Goal: Information Seeking & Learning: Learn about a topic

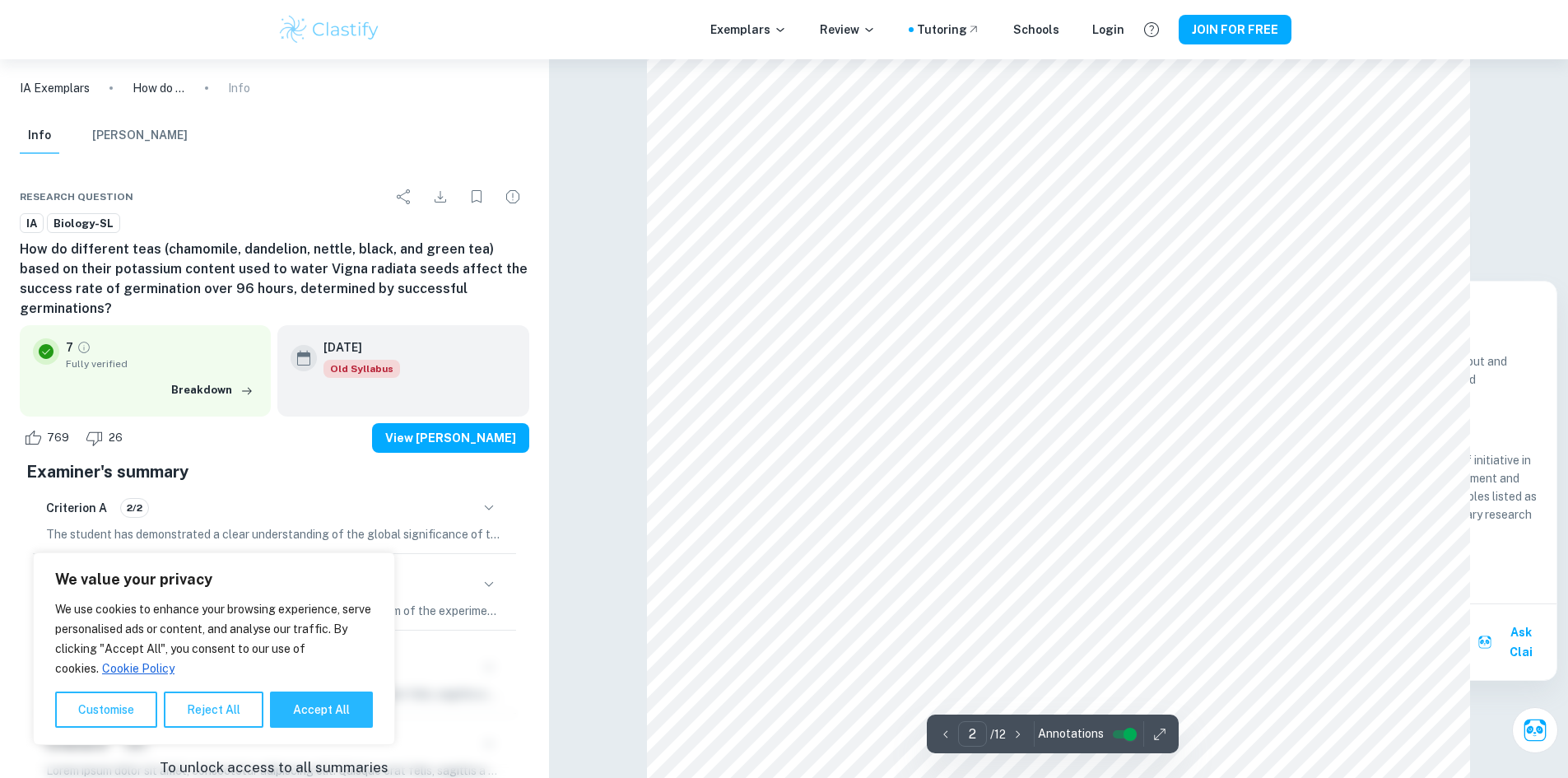
scroll to position [1317, 0]
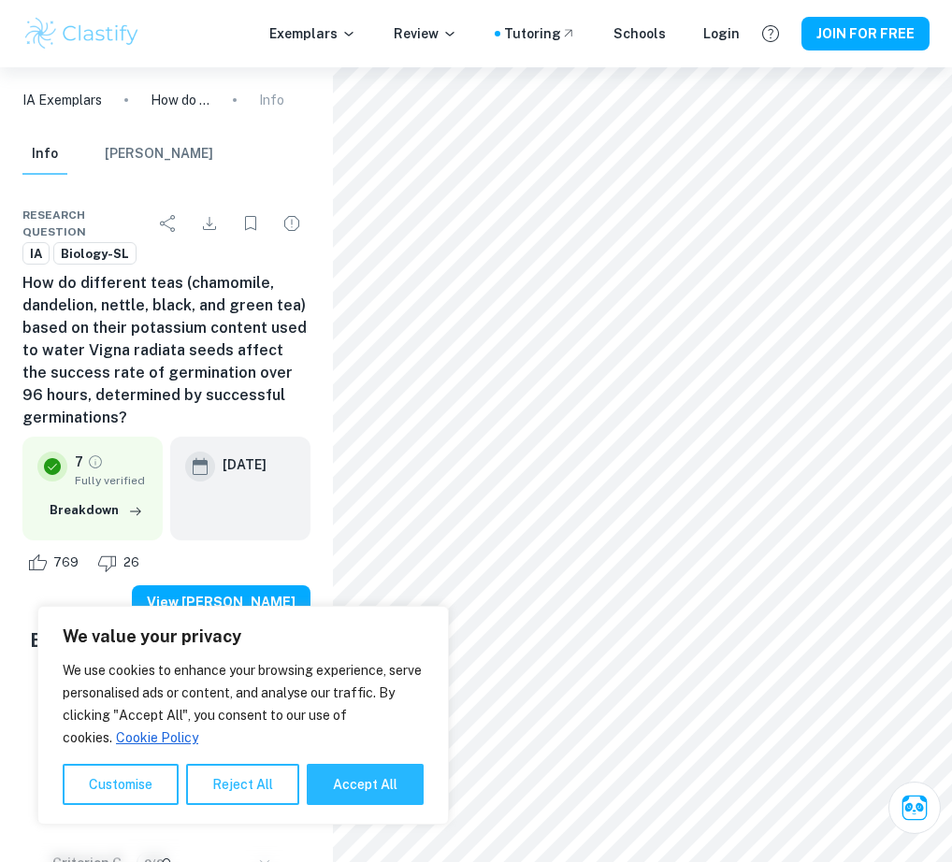
type input "2"
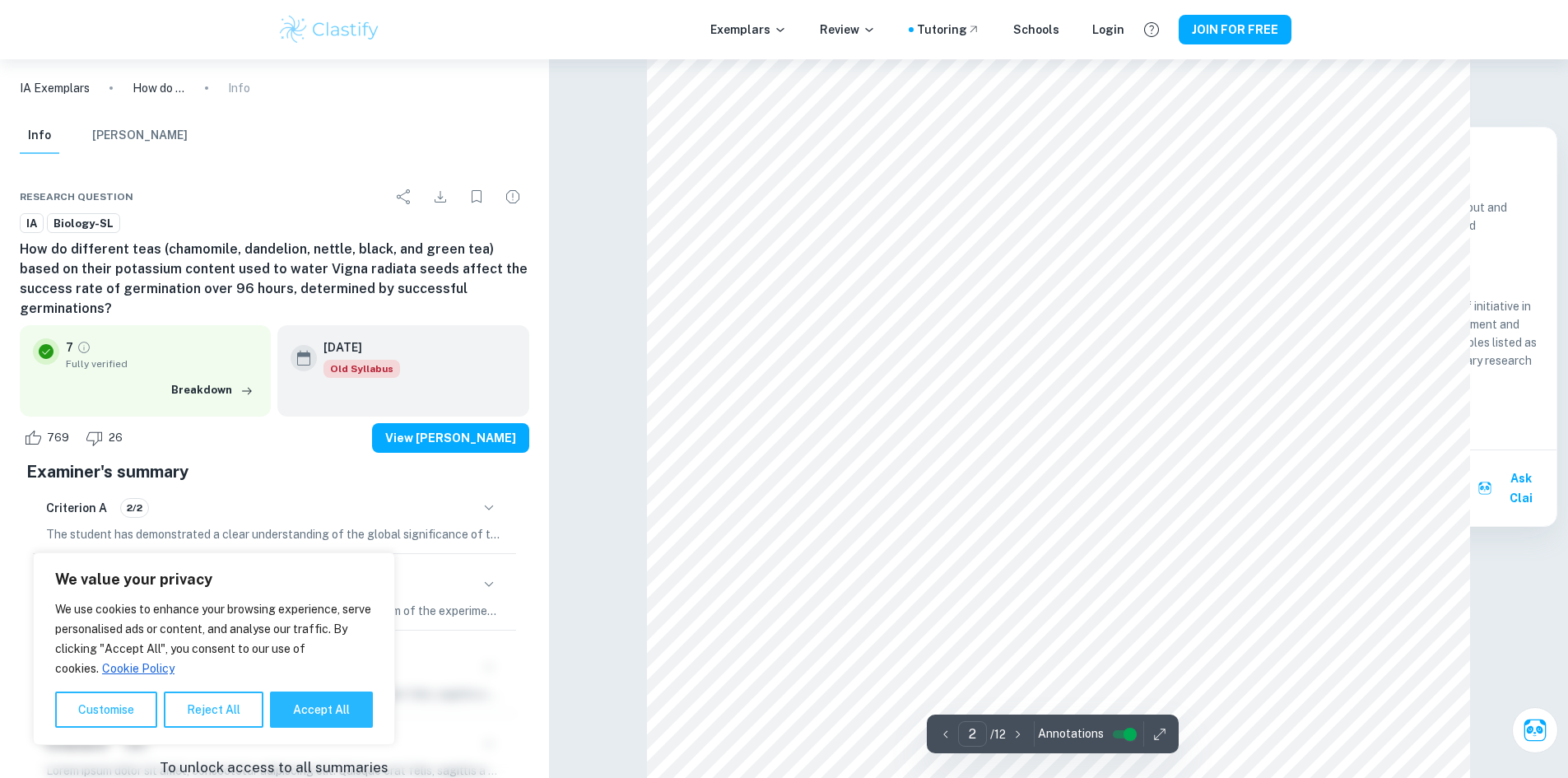
scroll to position [1482, 0]
click at [70, 93] on p "IA Exemplars" at bounding box center [55, 88] width 70 height 18
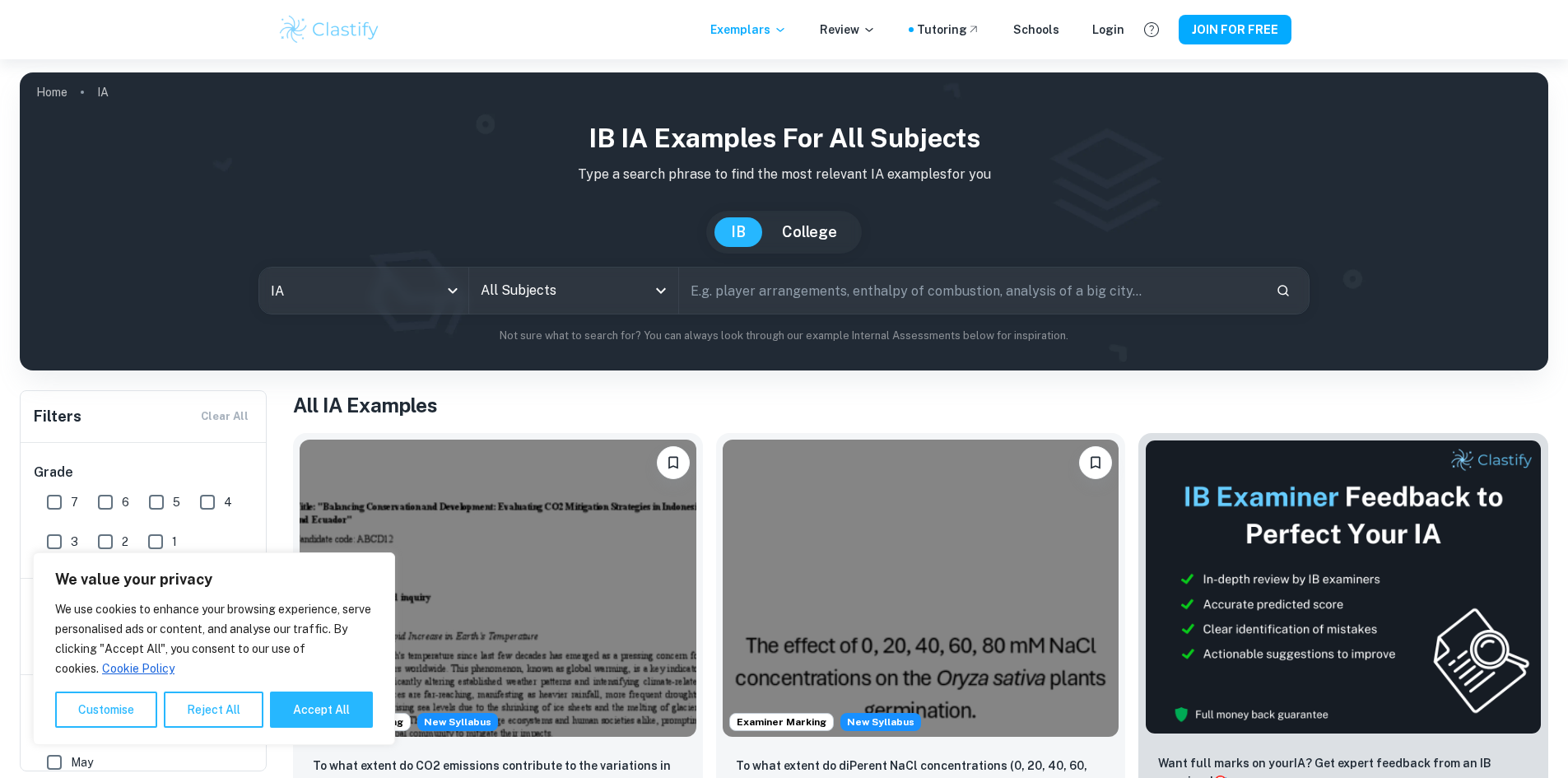
click at [565, 262] on div "IB IA examples for all subjects Type a search phrase to find the most relevant …" at bounding box center [783, 231] width 1502 height 225
click at [564, 293] on input "All Subjects" at bounding box center [561, 290] width 170 height 32
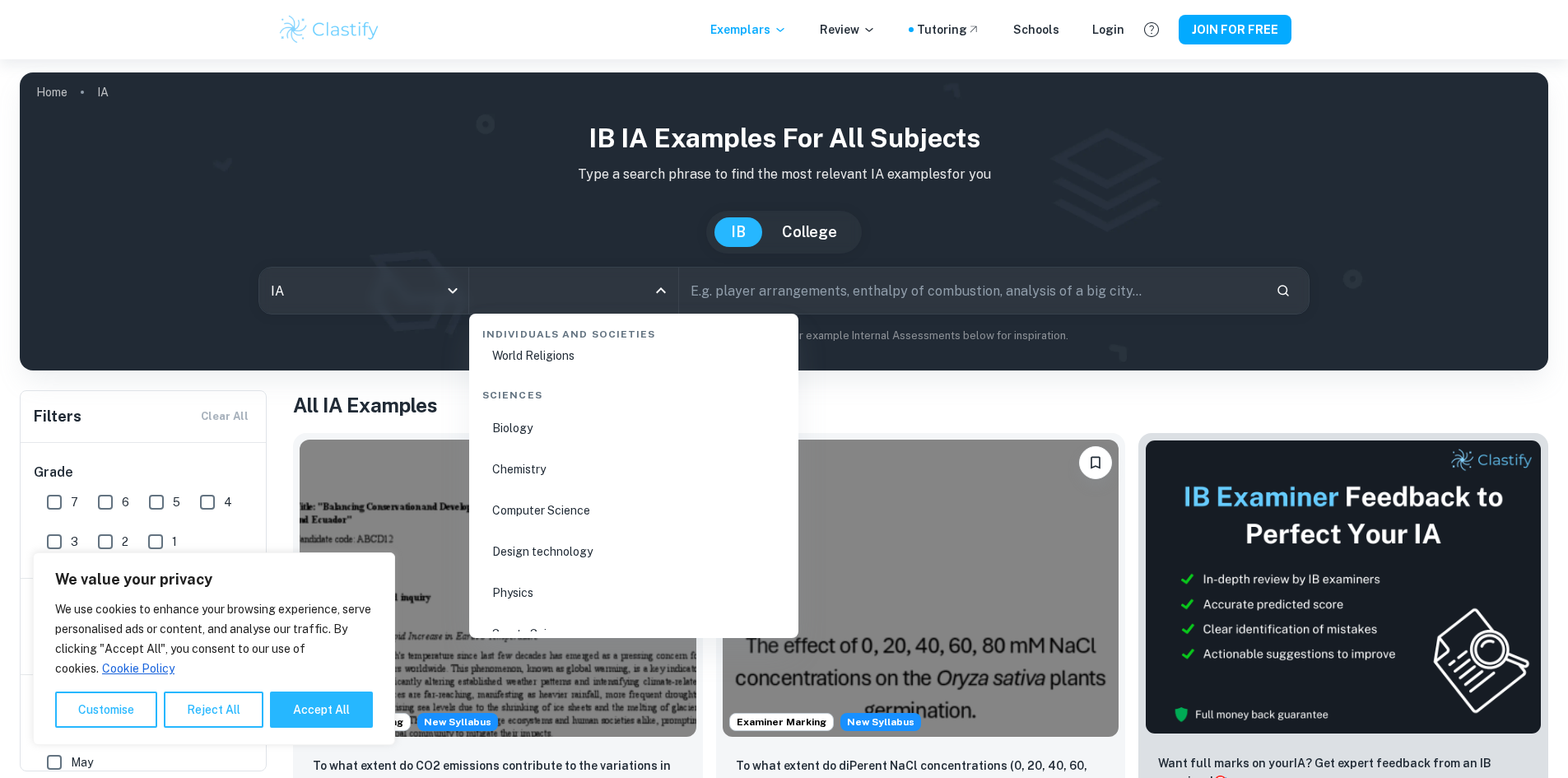
scroll to position [2551, 0]
click at [552, 547] on li "Physics" at bounding box center [634, 549] width 316 height 38
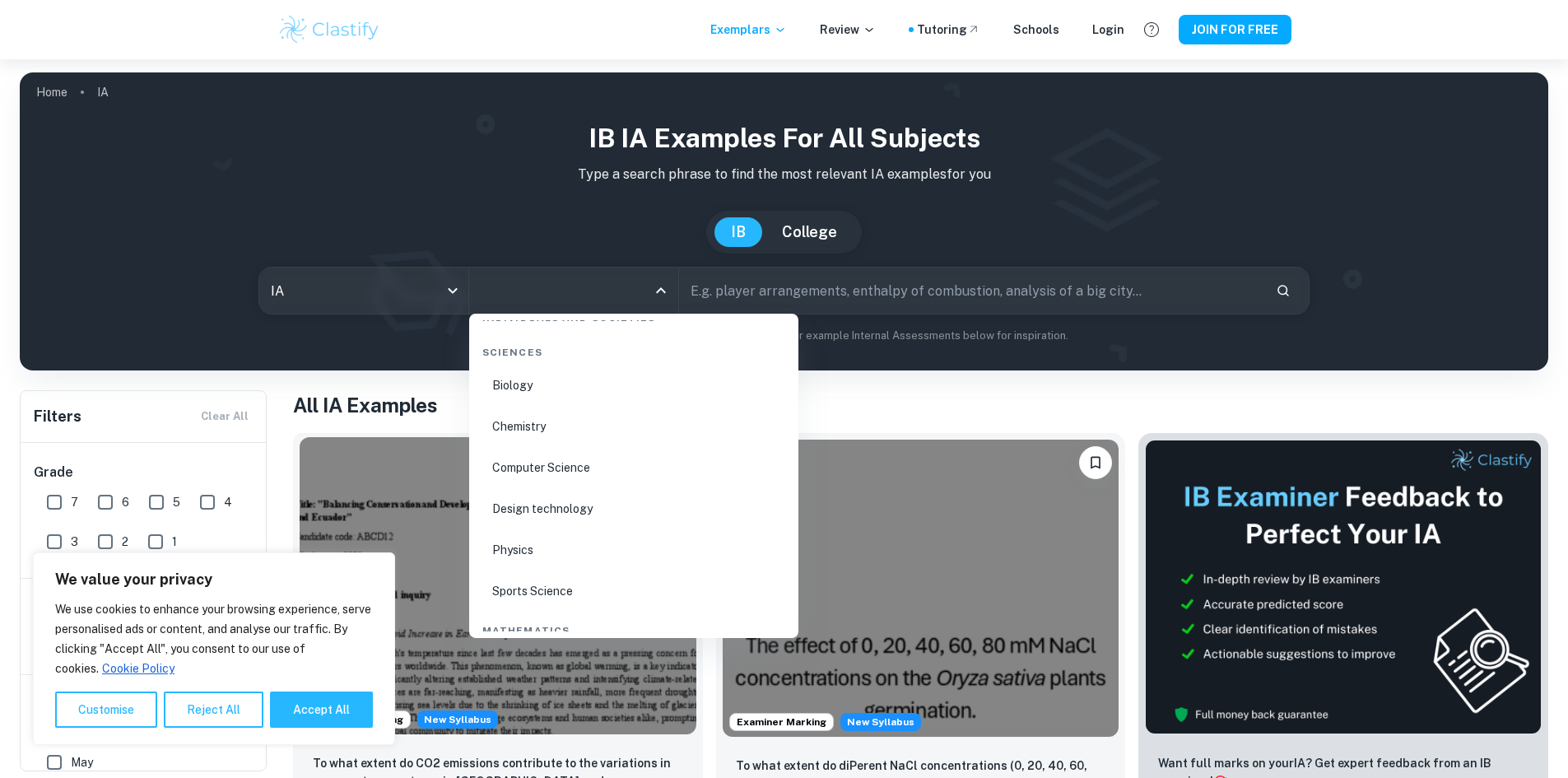
type input "Physics"
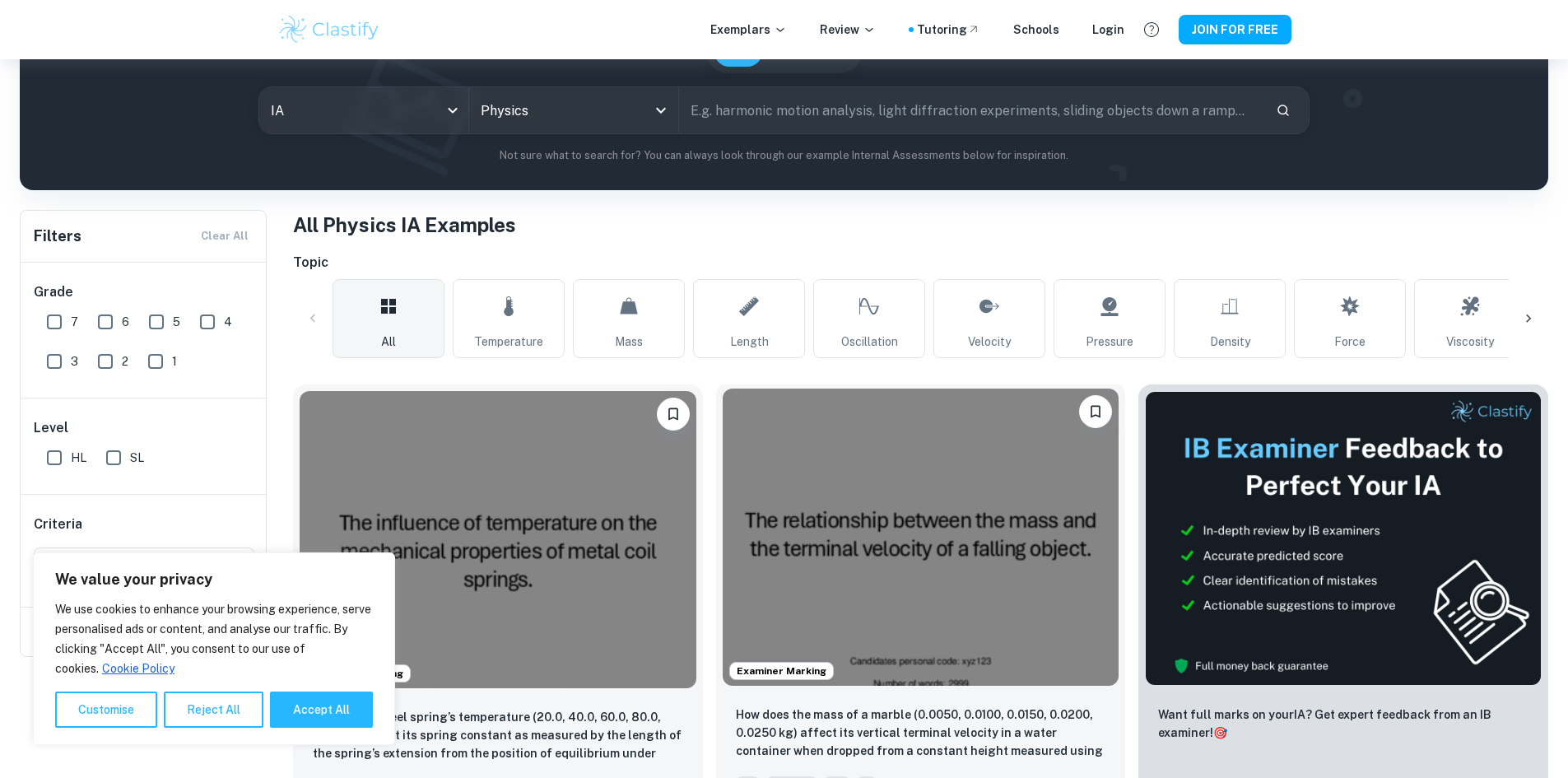
scroll to position [247, 0]
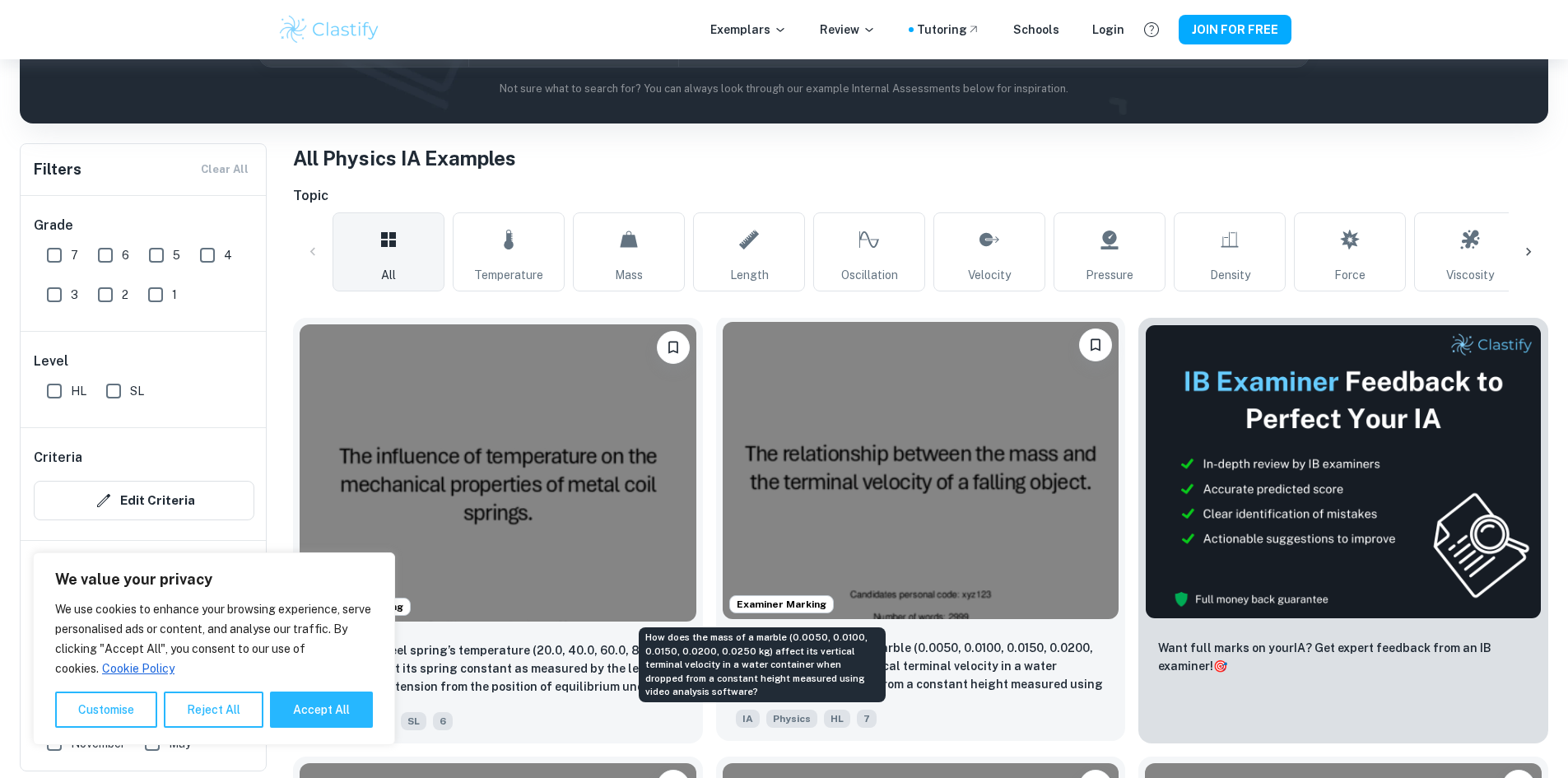
click at [857, 639] on p "How does the mass of a marble (0.0050, 0.0100, 0.0150, 0.0200, 0.0250 kg) affec…" at bounding box center [920, 667] width 370 height 56
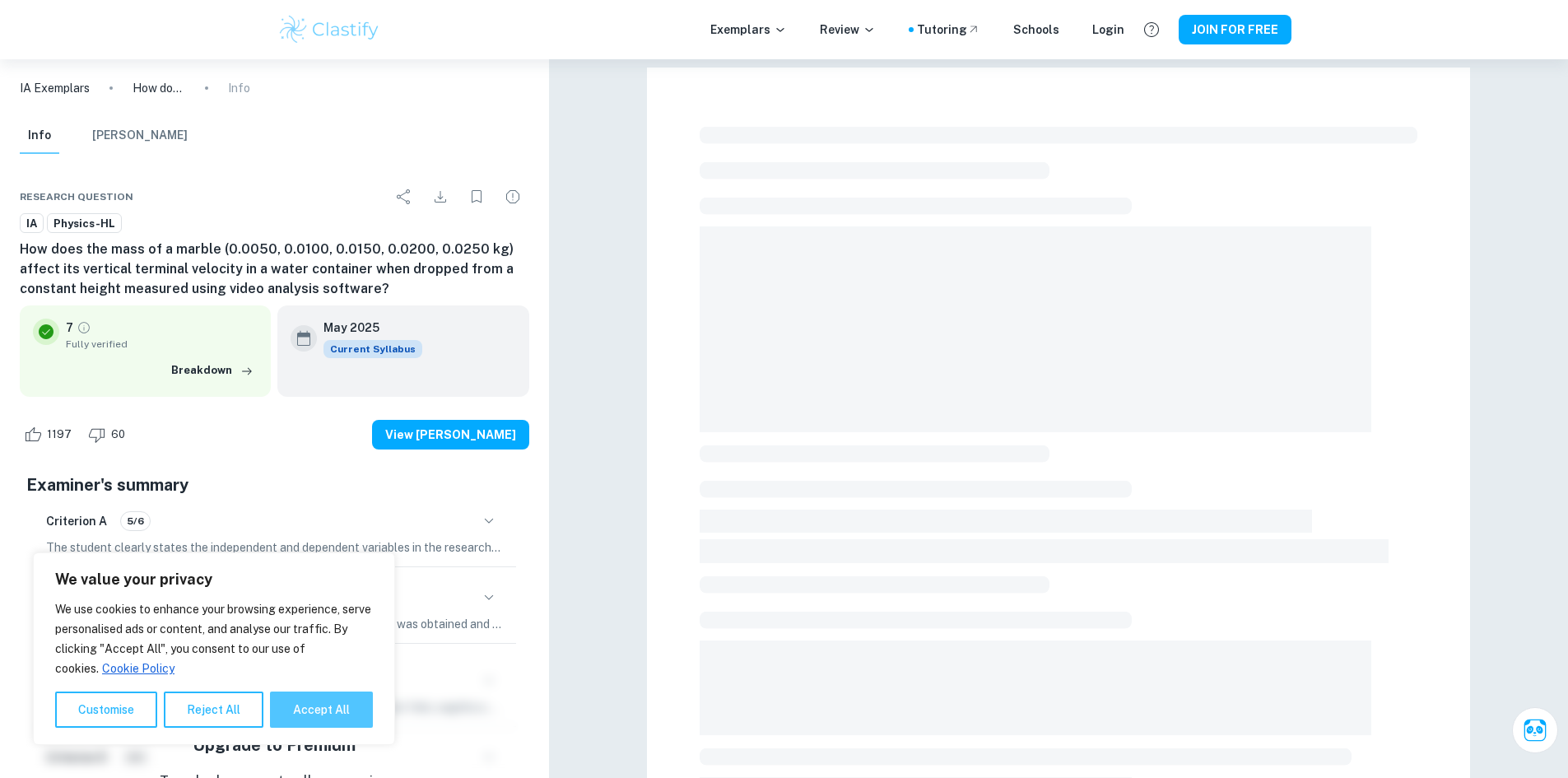
click at [328, 696] on button "Accept All" at bounding box center [321, 709] width 103 height 36
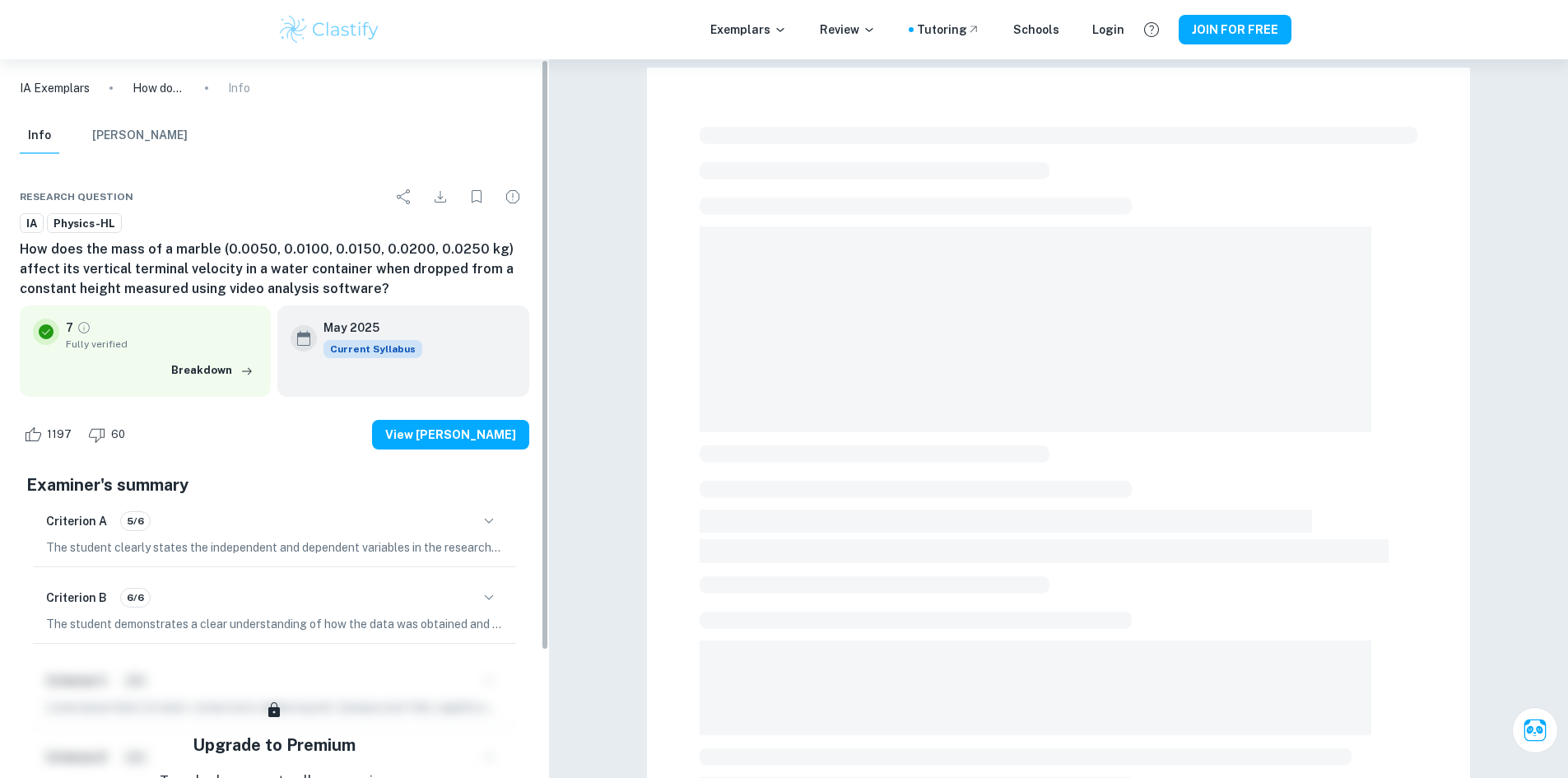
checkbox input "true"
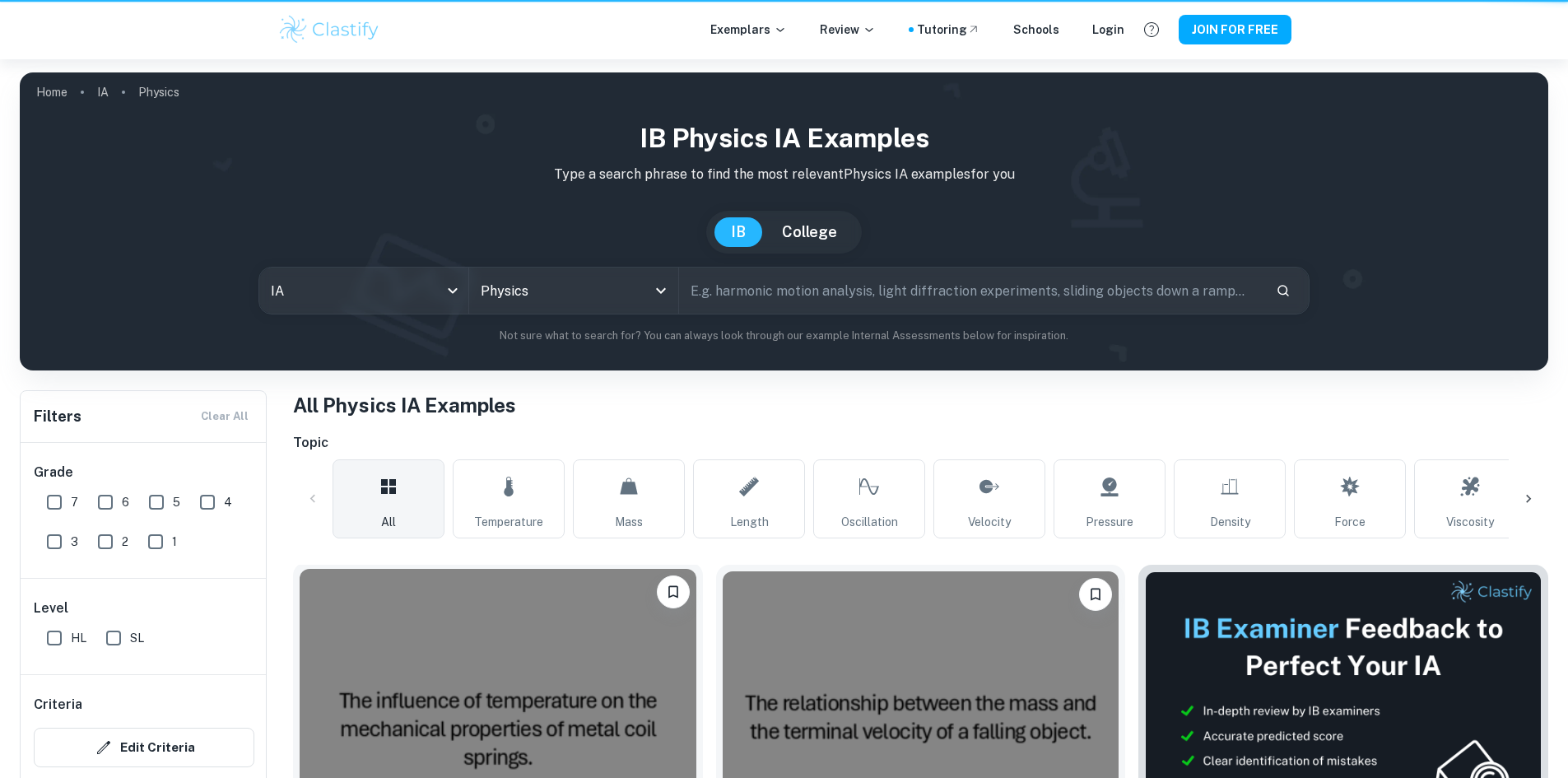
scroll to position [247, 0]
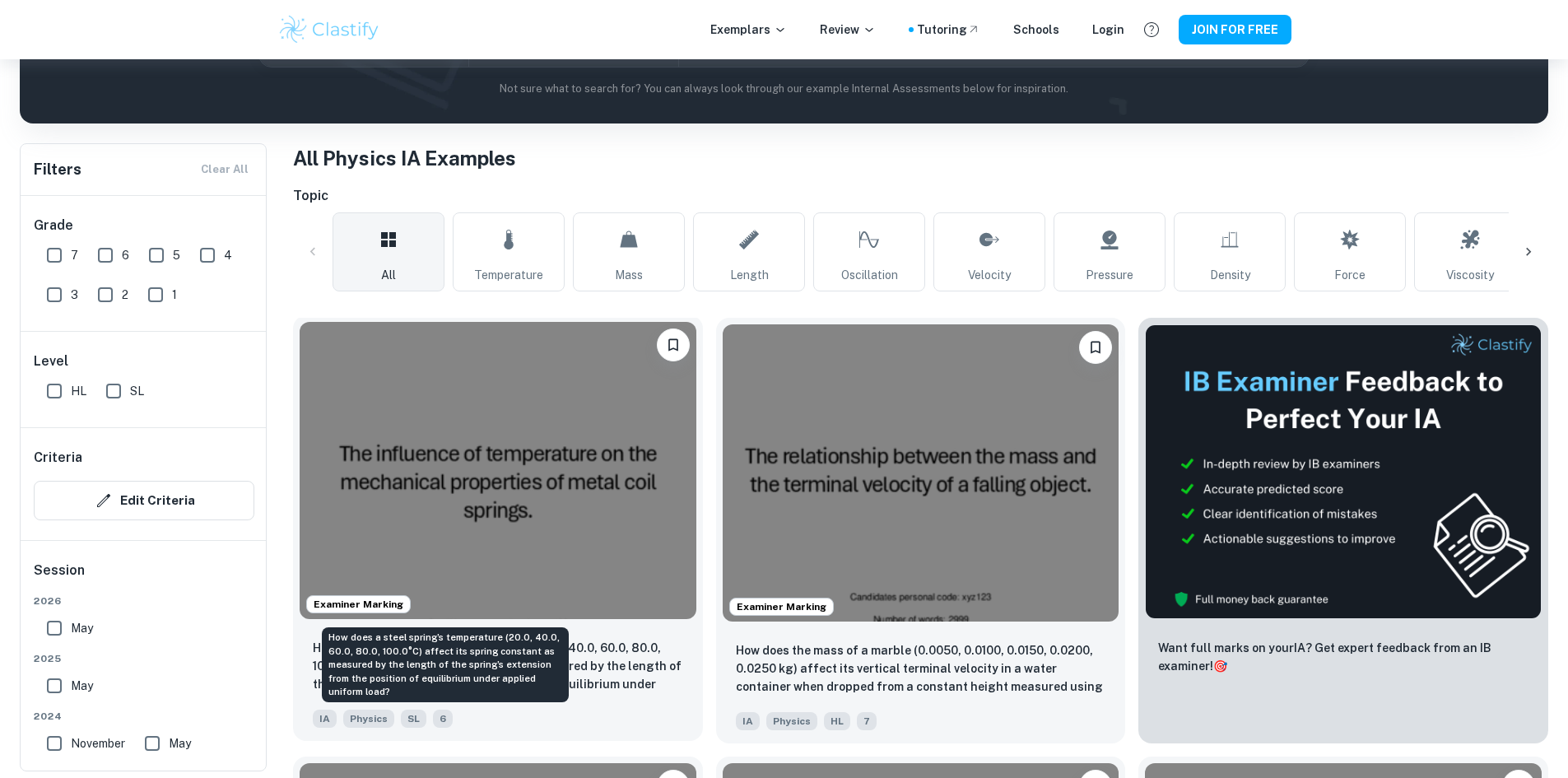
click at [554, 639] on p "How does a steel spring’s temperature (20.0, 40.0, 60.0, 80.0, 100.0°C) affect …" at bounding box center [497, 667] width 370 height 56
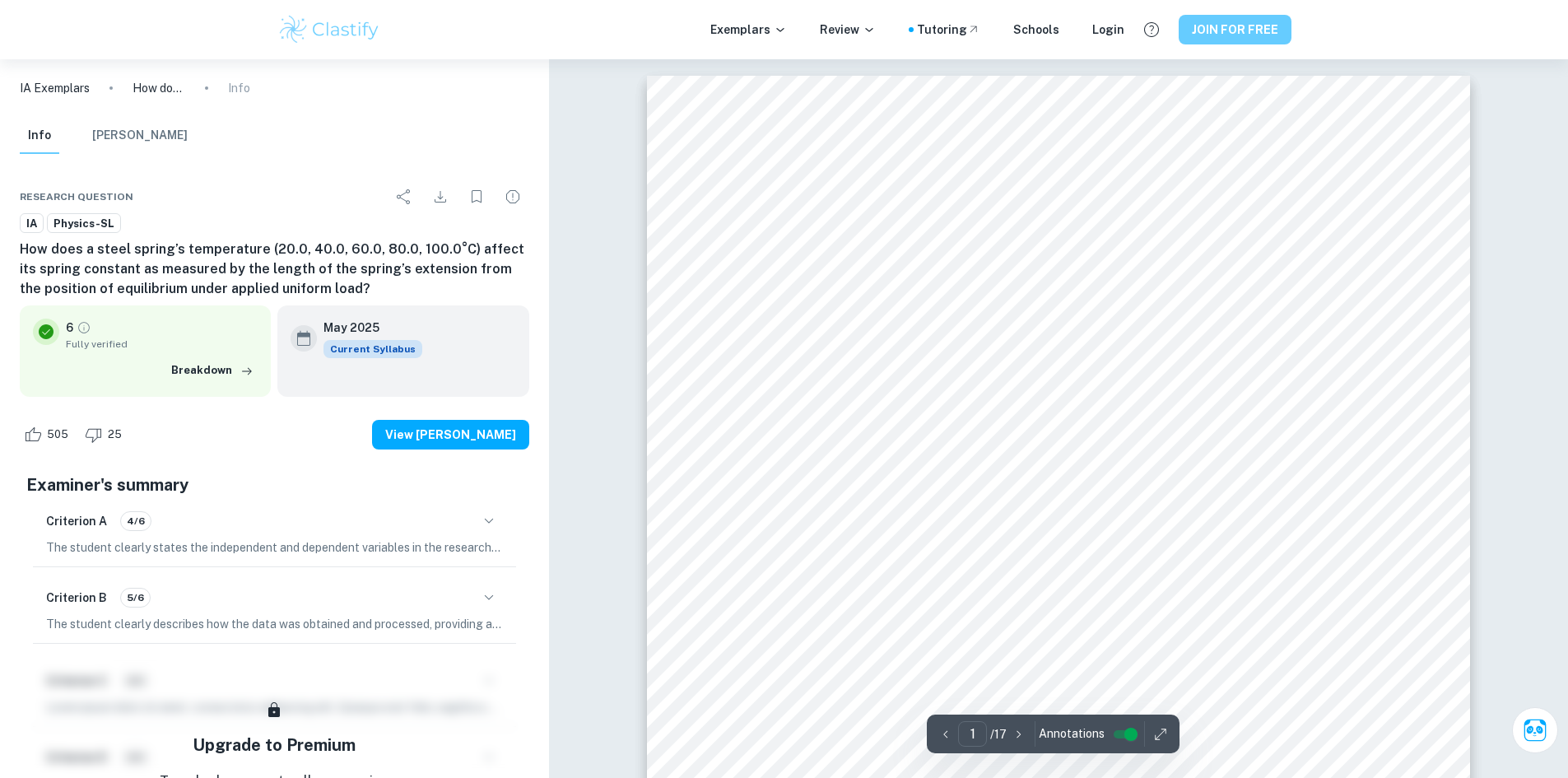
click at [1226, 26] on button "JOIN FOR FREE" at bounding box center [1235, 30] width 113 height 30
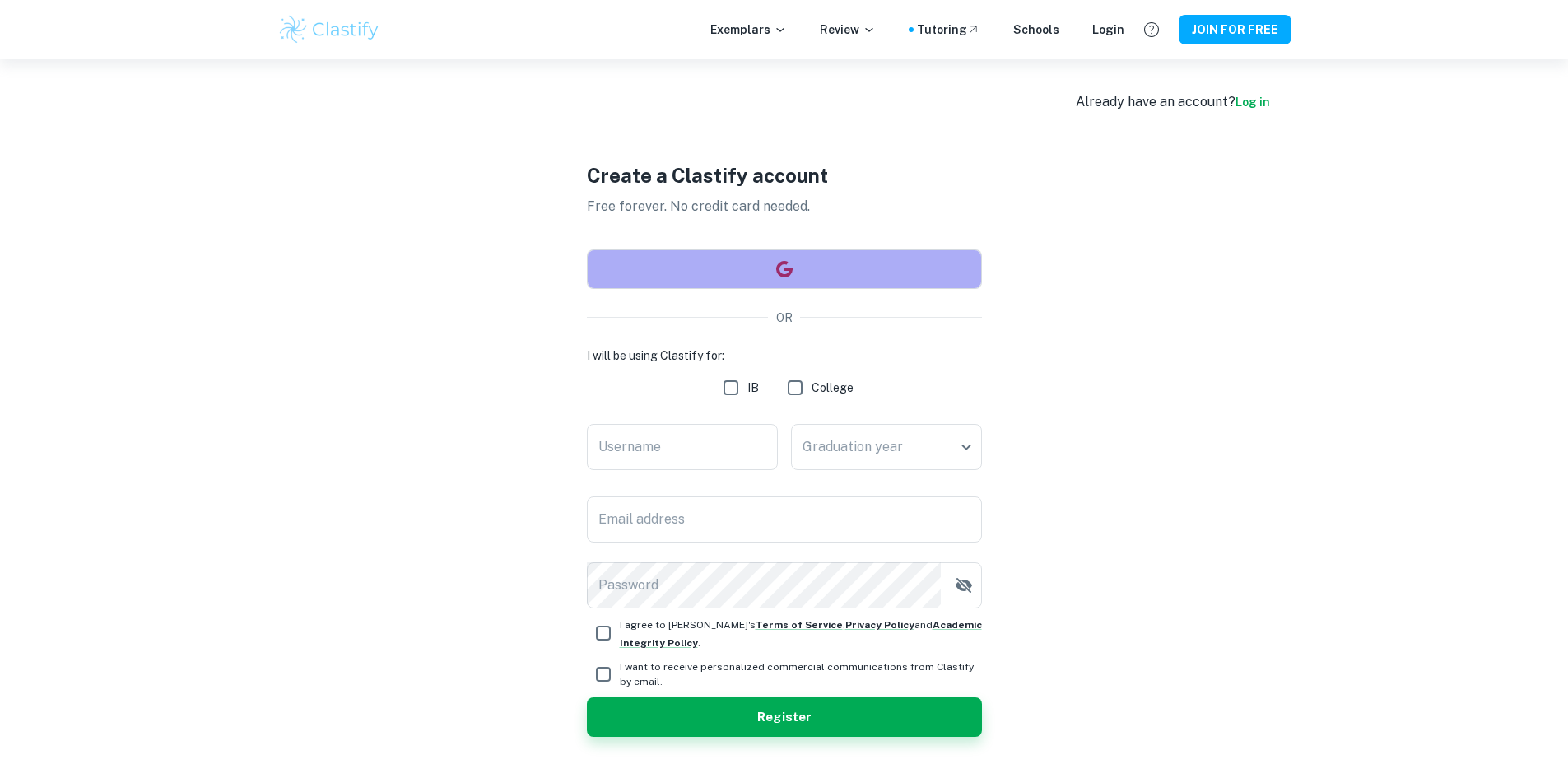
click at [852, 263] on button "button" at bounding box center [784, 268] width 395 height 40
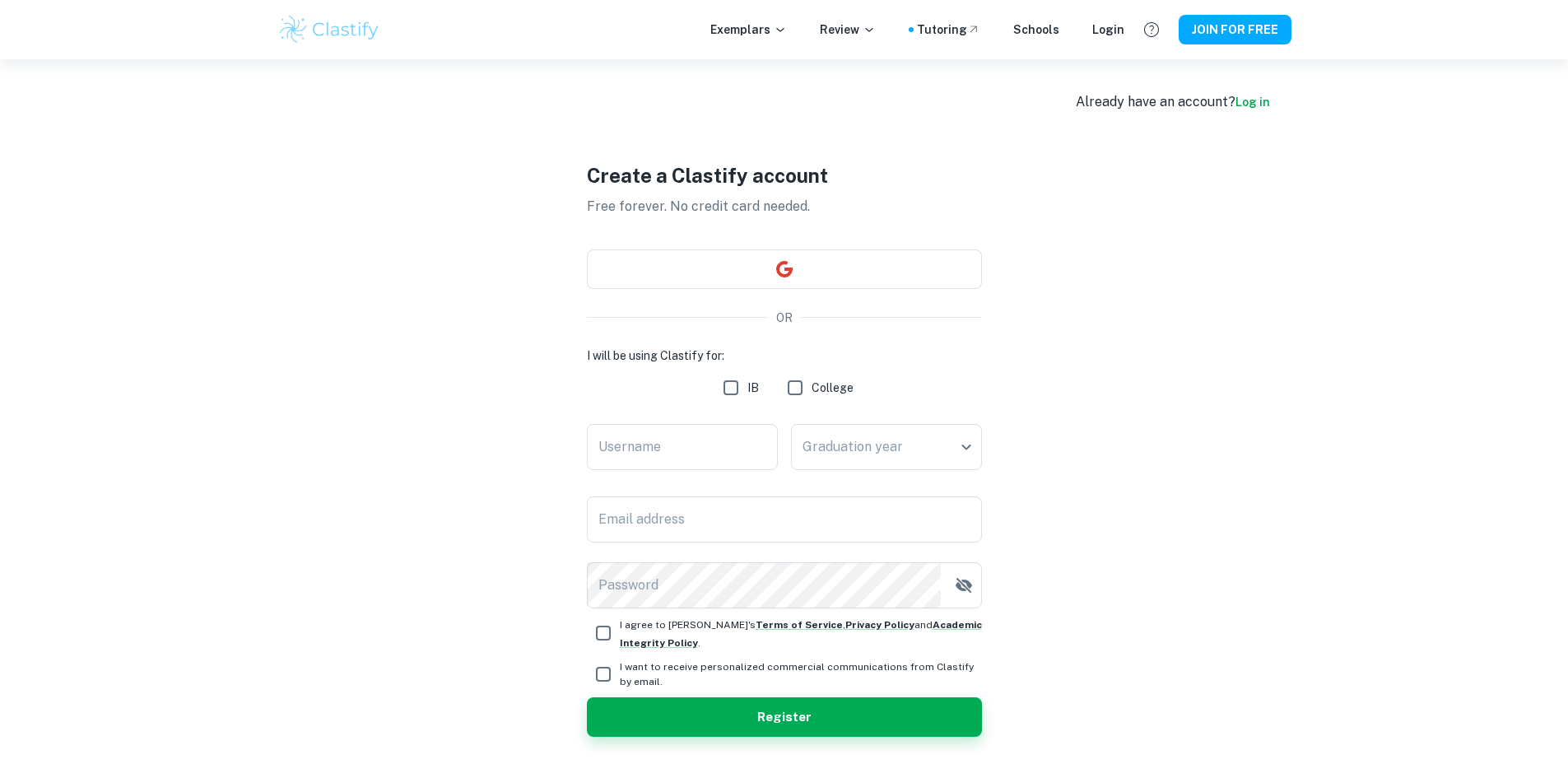
click at [1258, 100] on link "Log in" at bounding box center [1252, 101] width 34 height 13
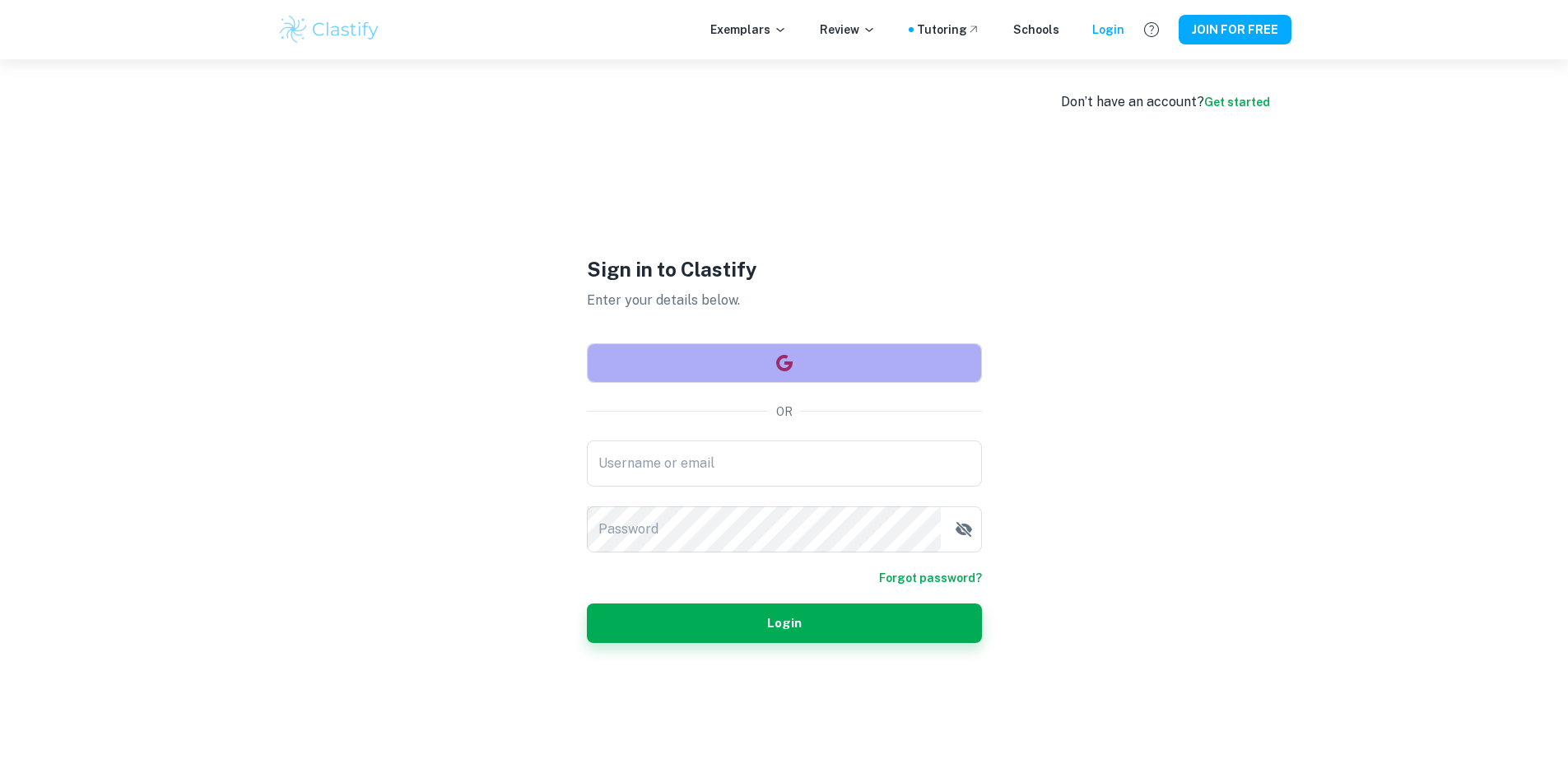
click at [758, 356] on button "button" at bounding box center [784, 363] width 395 height 40
